Goal: Information Seeking & Learning: Learn about a topic

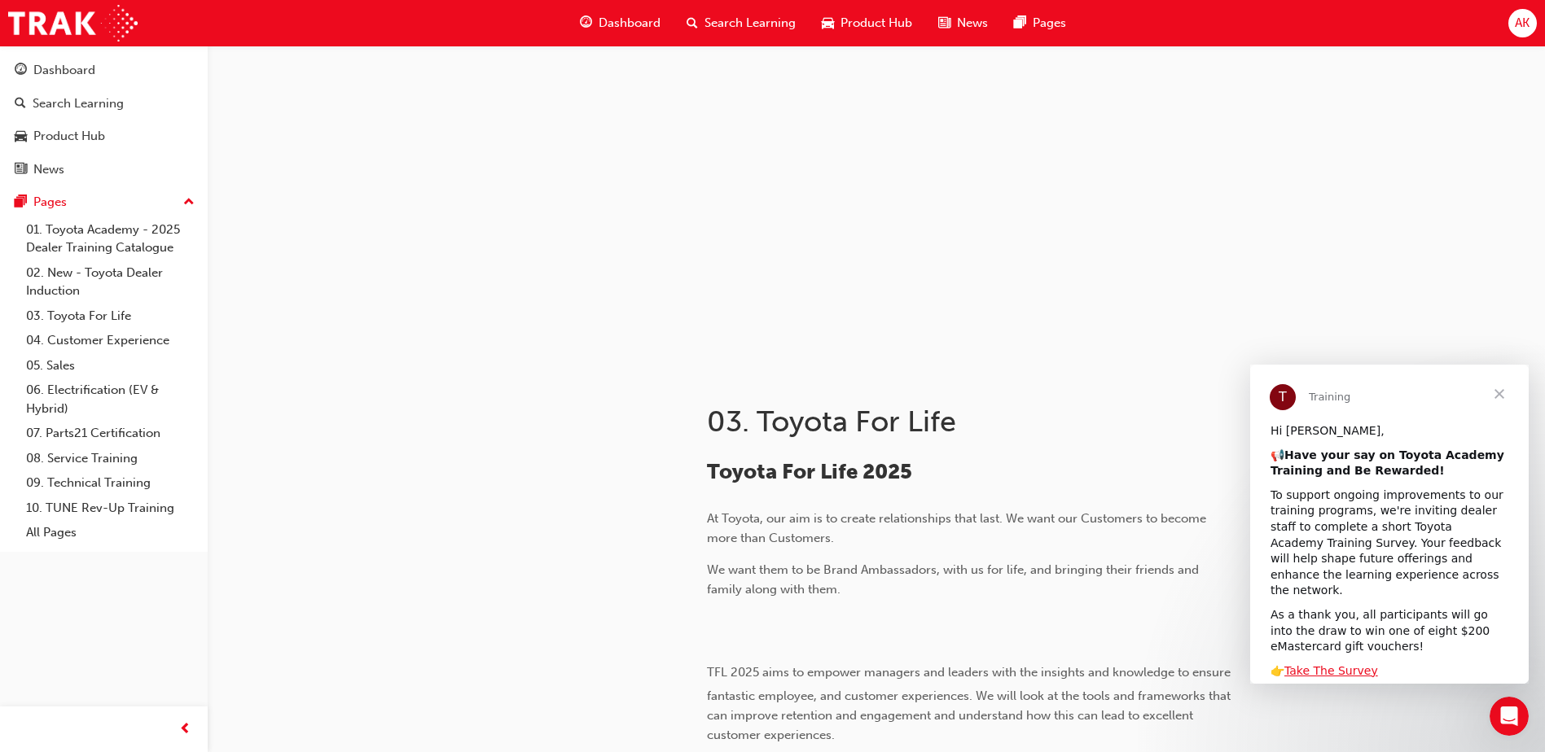
click at [1027, 233] on div at bounding box center [876, 209] width 977 height 326
click at [751, 24] on span "Search Learning" at bounding box center [749, 23] width 91 height 19
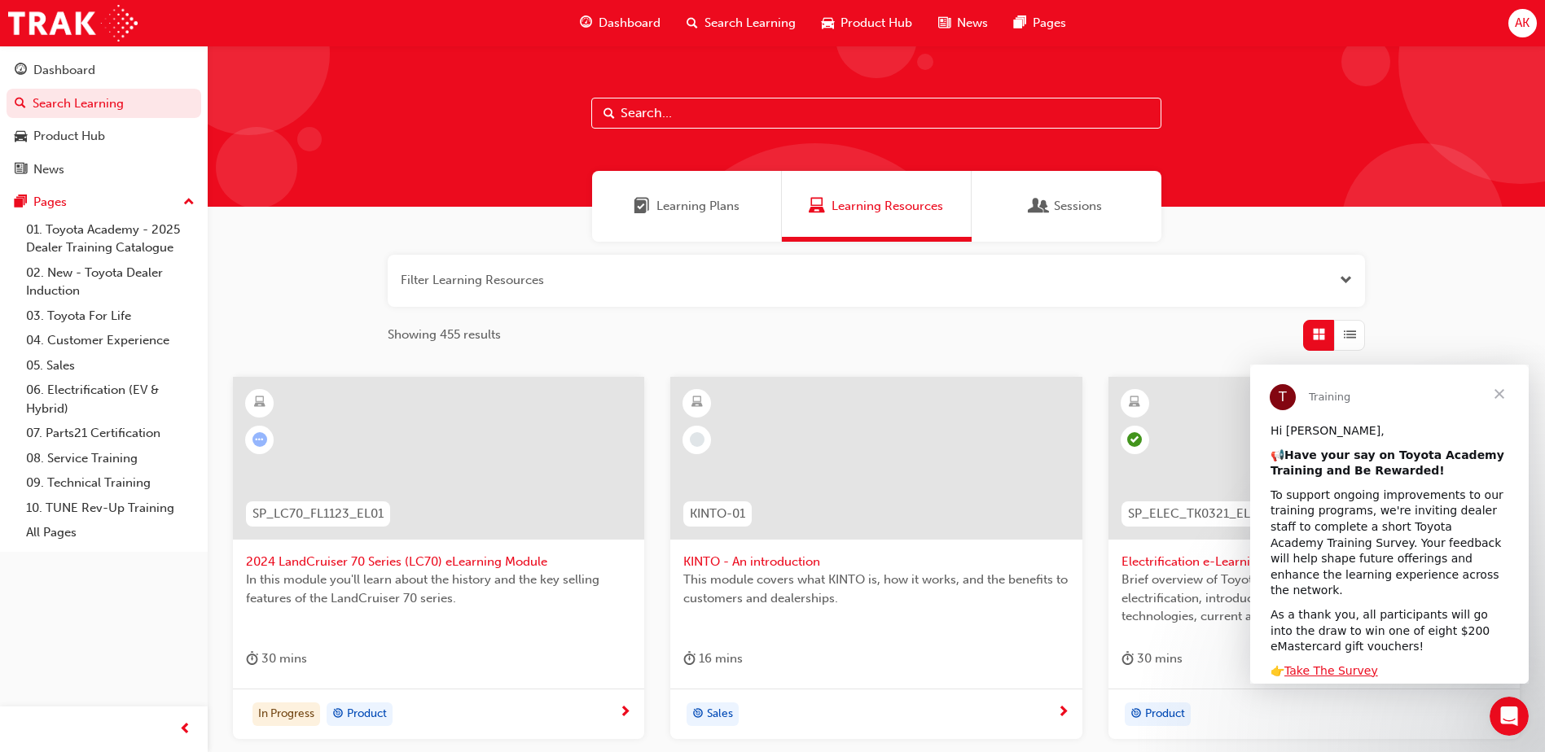
click at [1497, 396] on span "Close" at bounding box center [1499, 394] width 59 height 59
